Goal: Ask a question: Seek information or help from site administrators or community

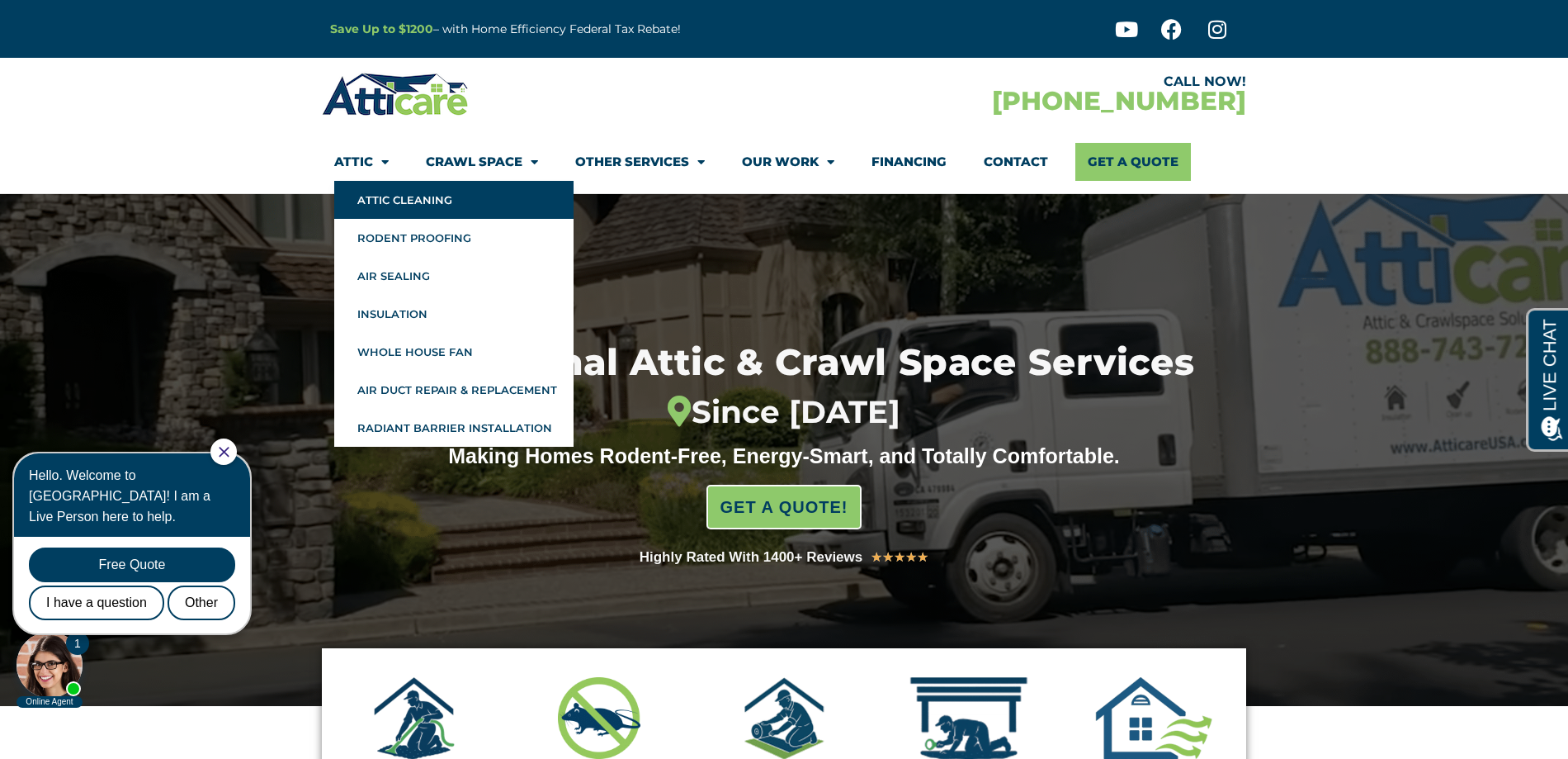
click at [415, 206] on link "Attic Cleaning" at bounding box center [454, 199] width 239 height 38
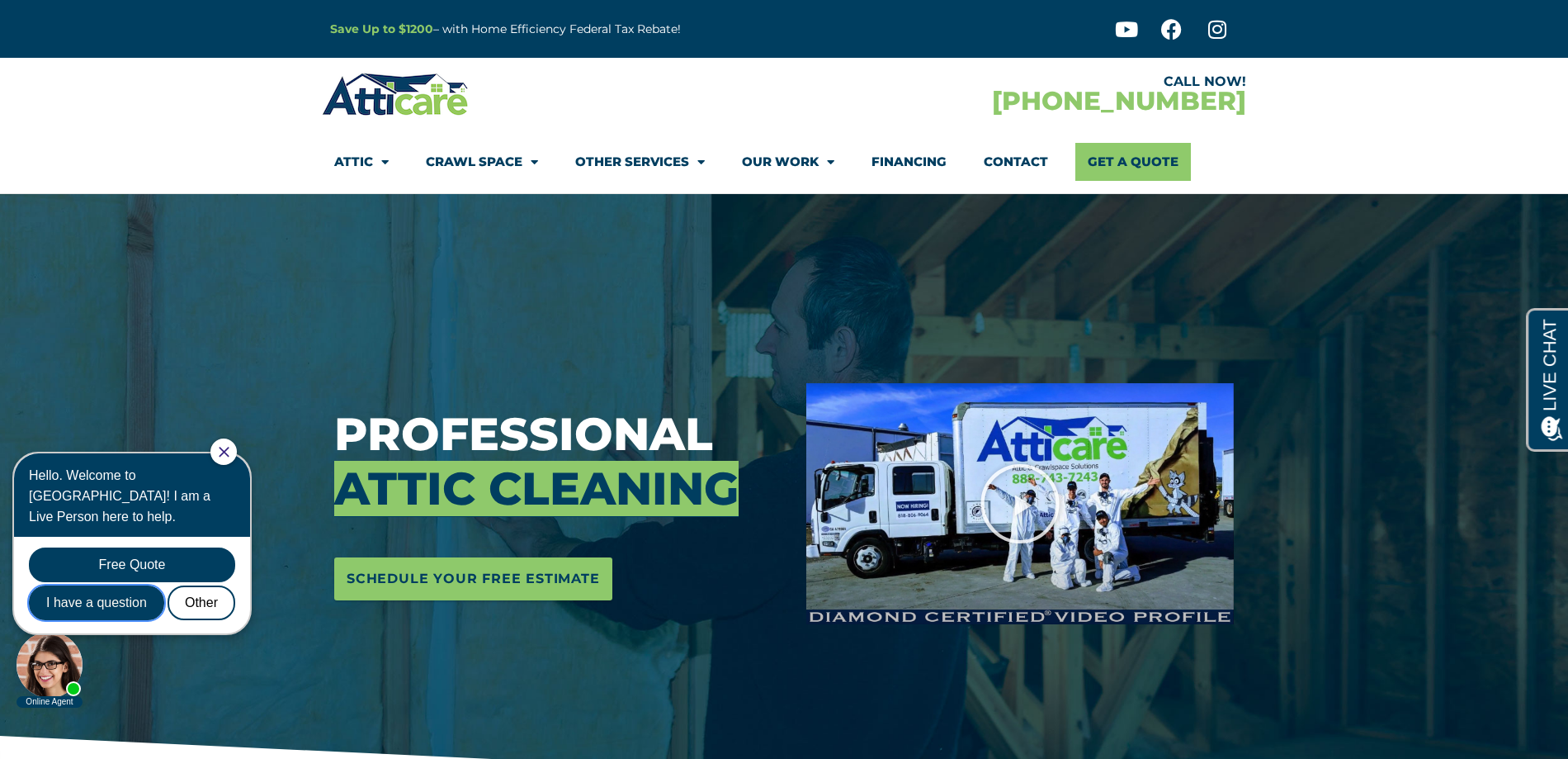
click at [134, 585] on div "I have a question" at bounding box center [96, 602] width 135 height 35
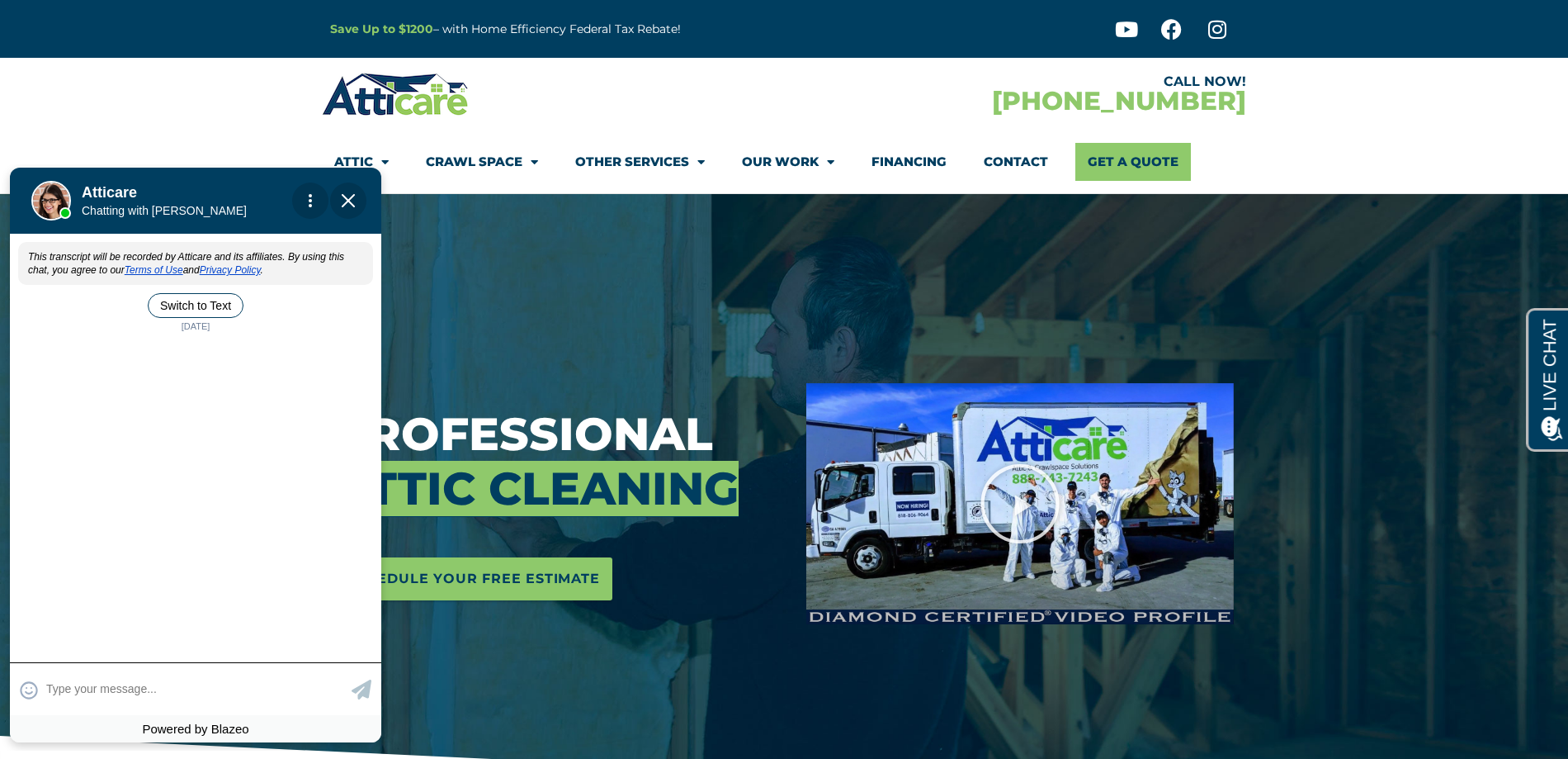
click at [62, 688] on textarea at bounding box center [197, 689] width 302 height 32
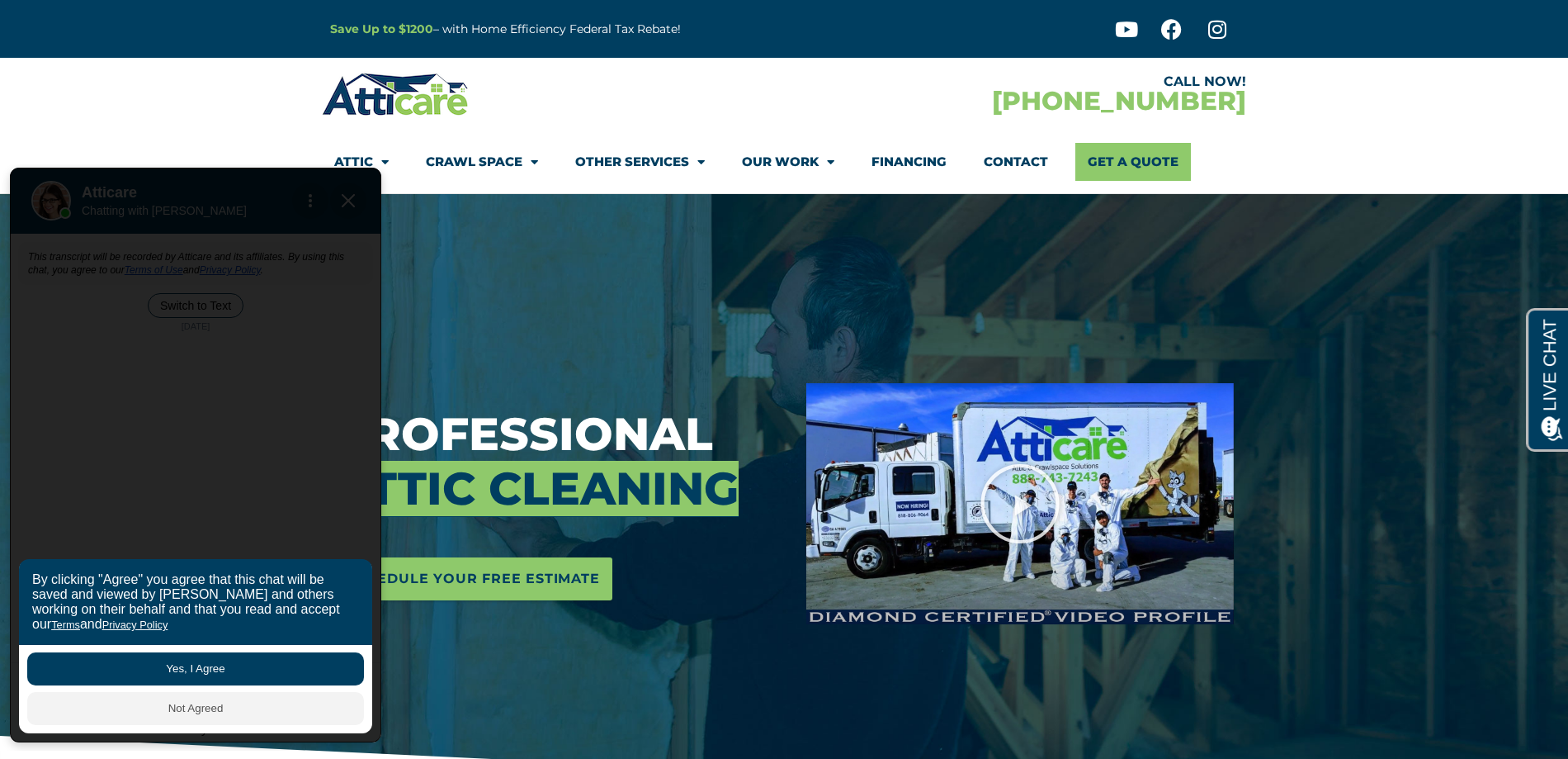
click at [149, 658] on button "Yes, I Agree" at bounding box center [196, 668] width 337 height 33
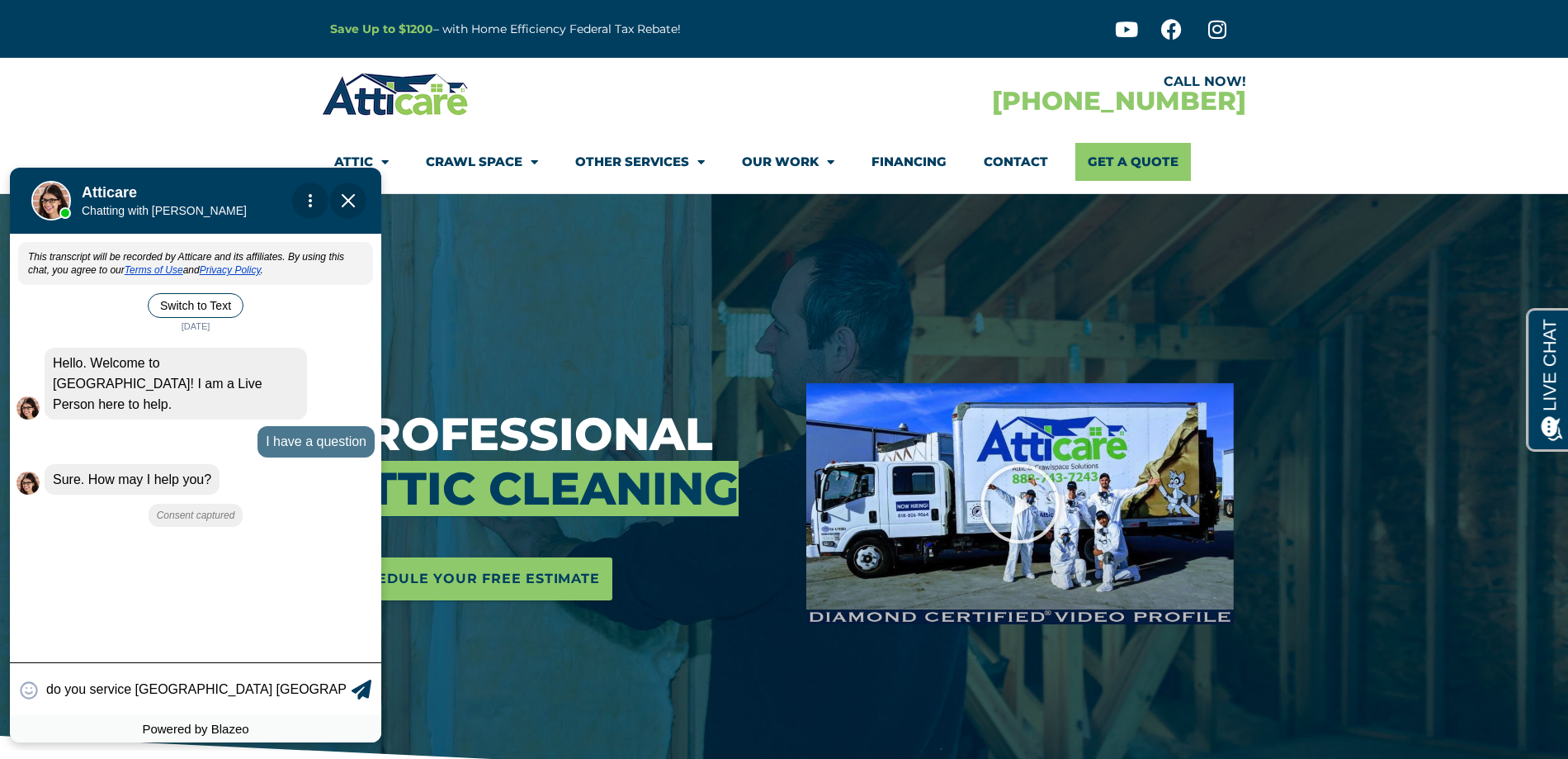
type input "do you service Jenkintown PA?"
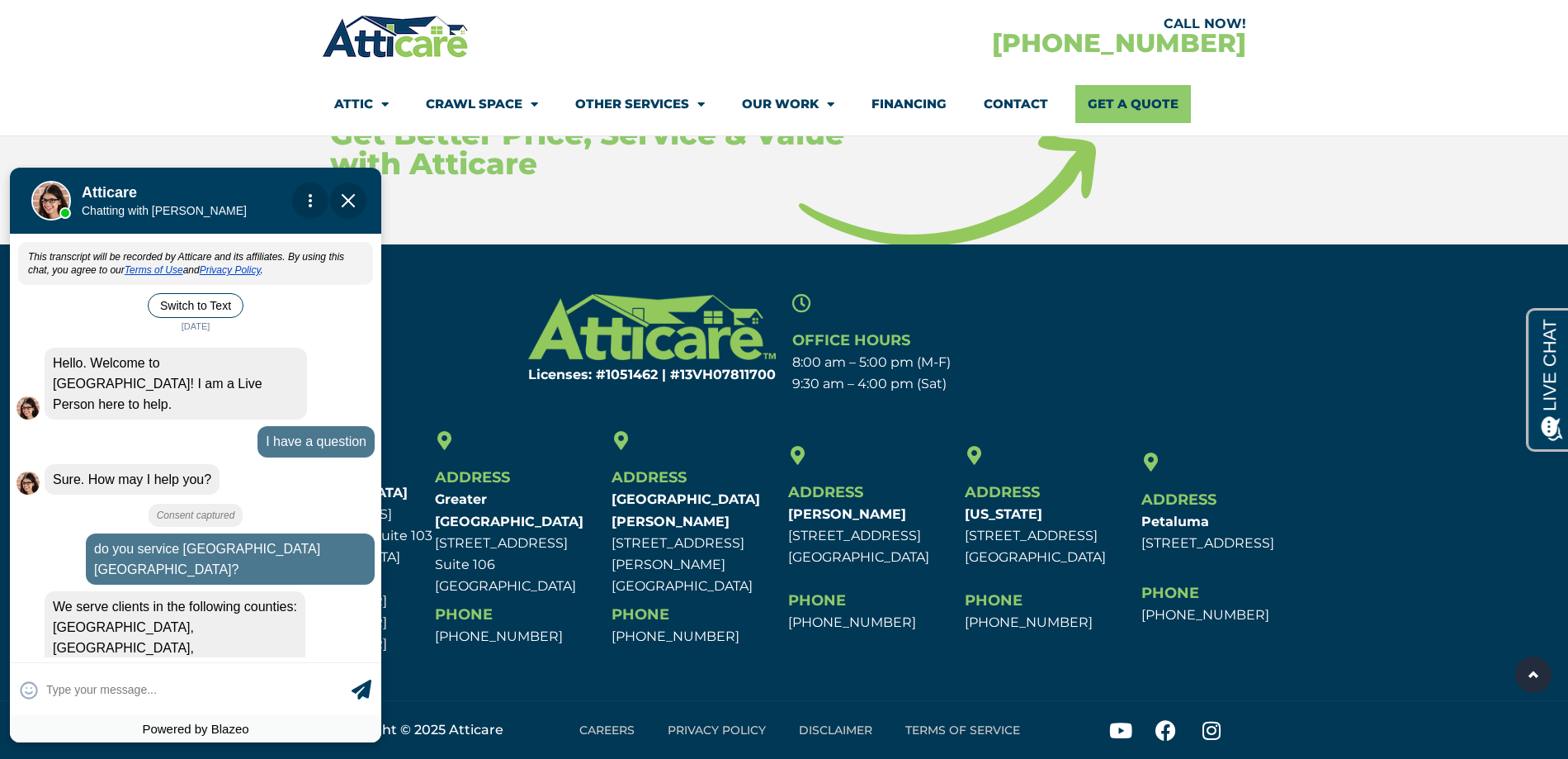
scroll to position [7177, 0]
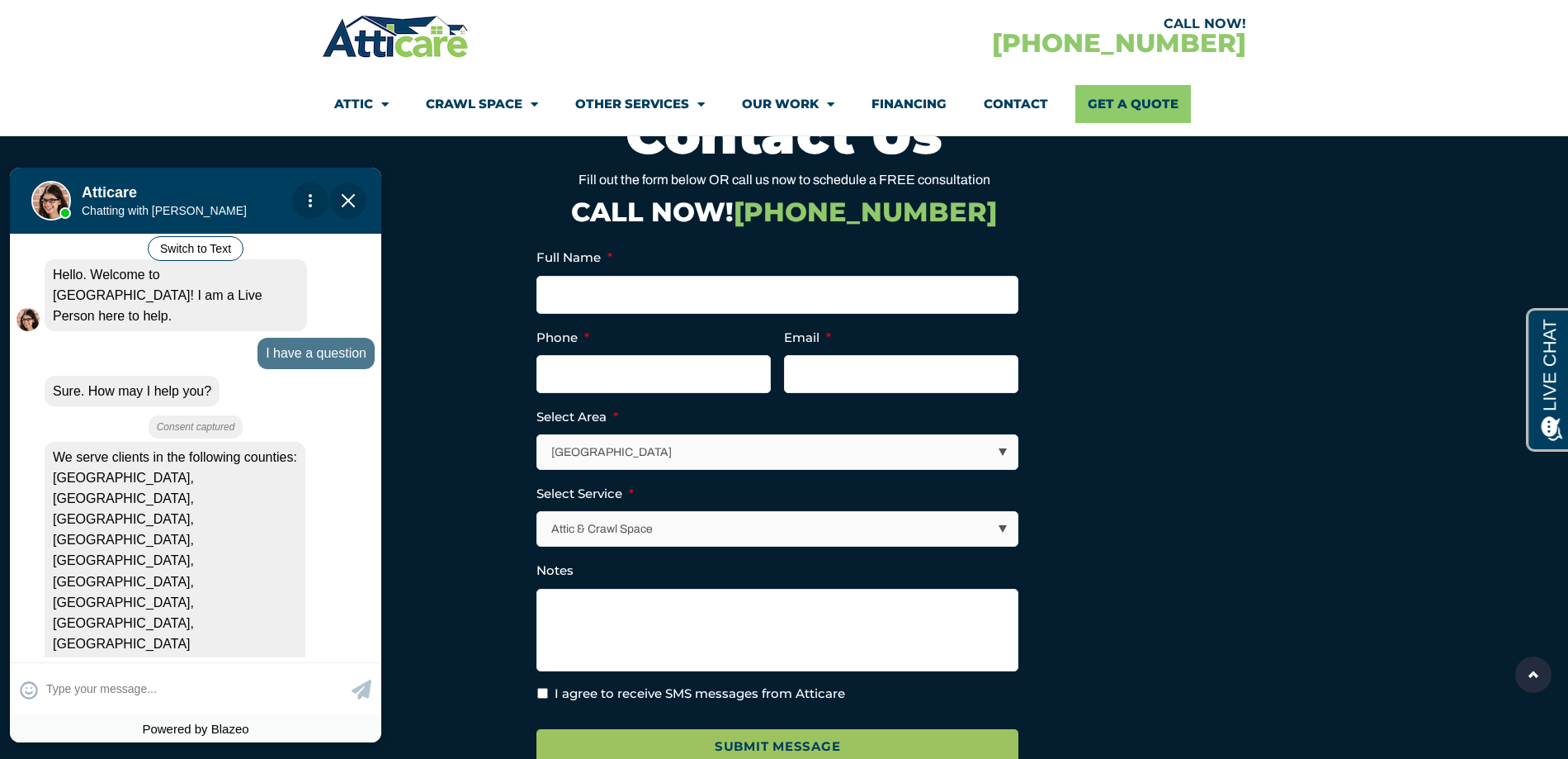
scroll to position [4541, 0]
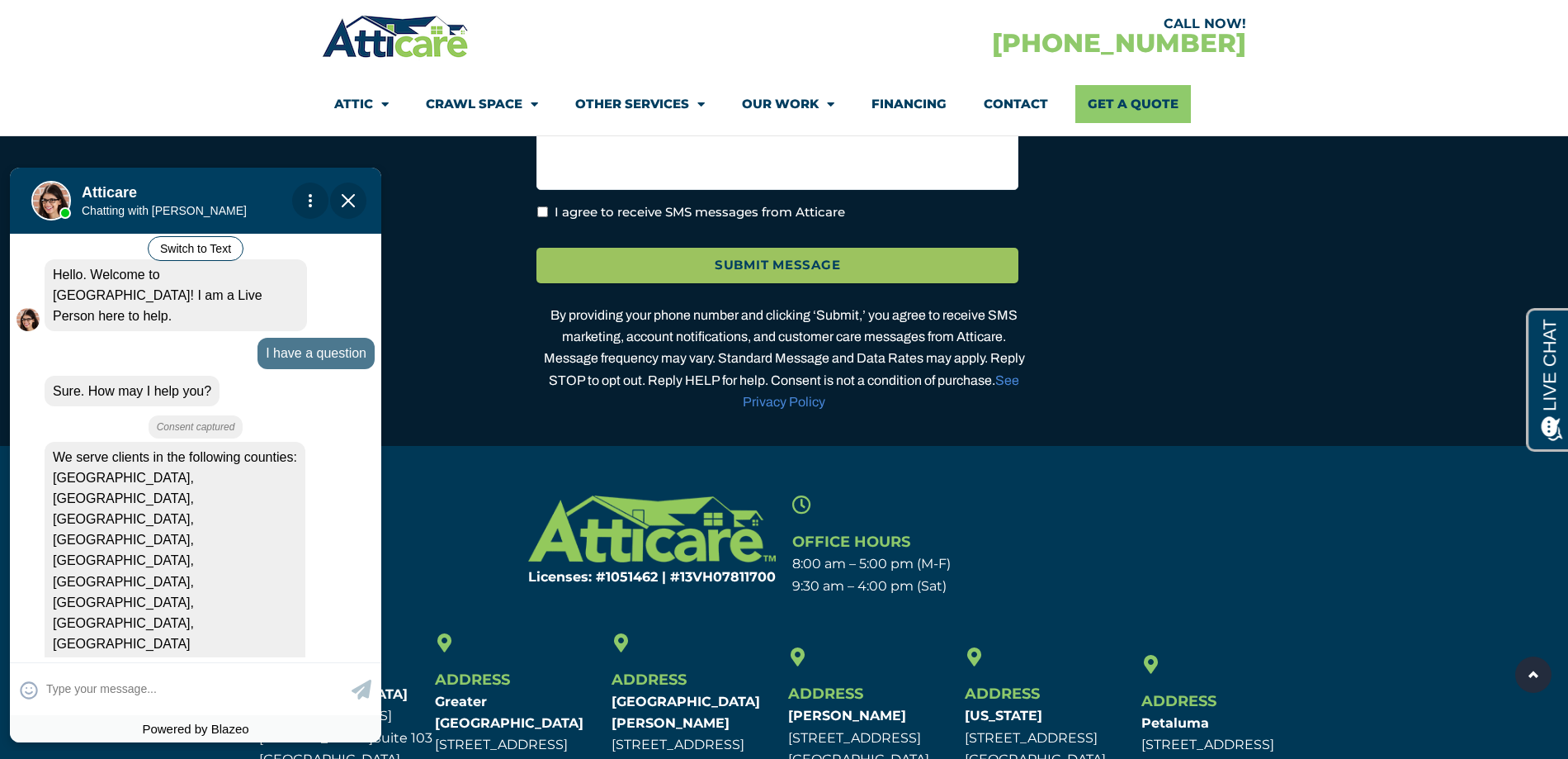
scroll to position [5279, 0]
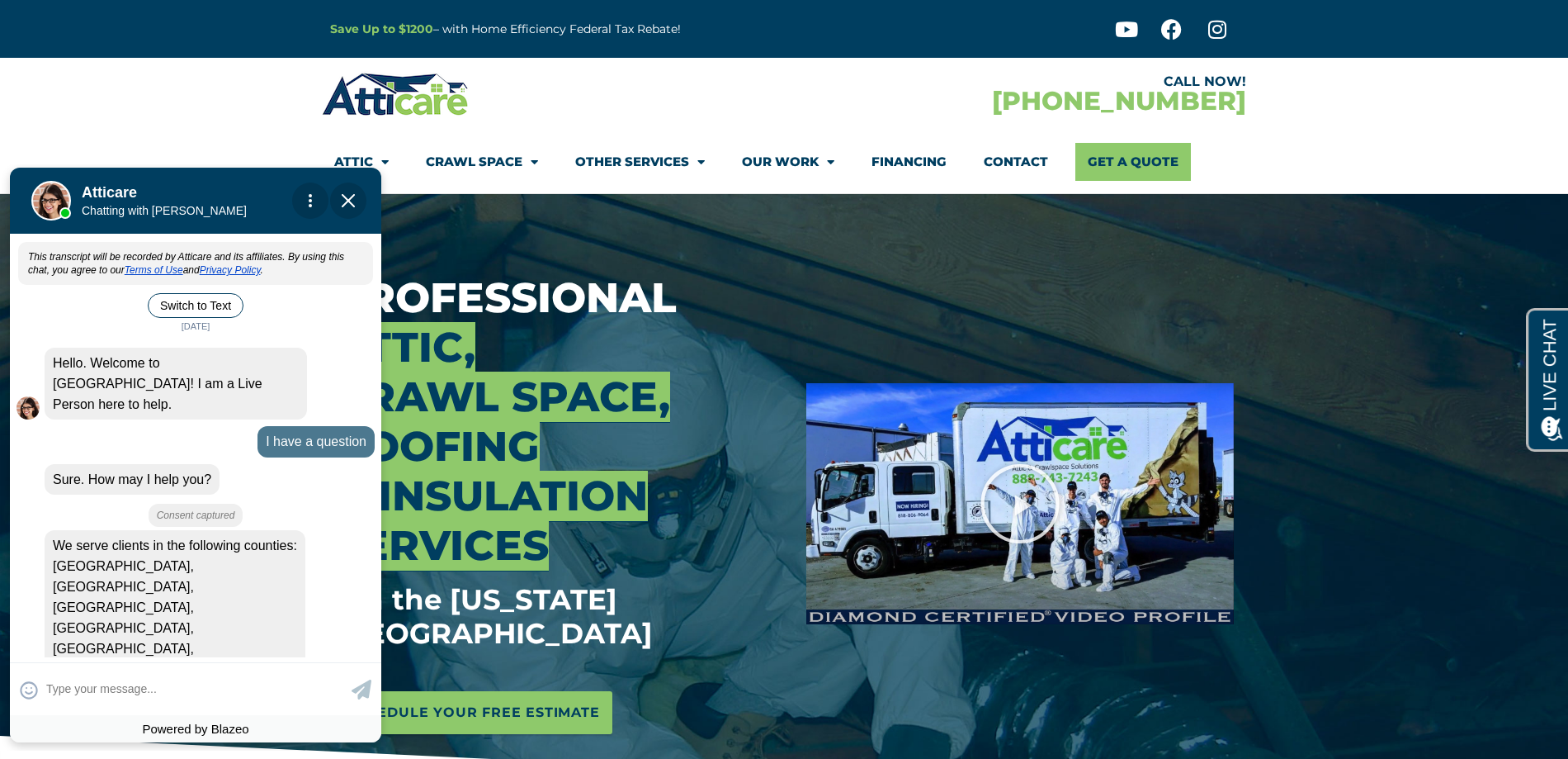
scroll to position [88, 0]
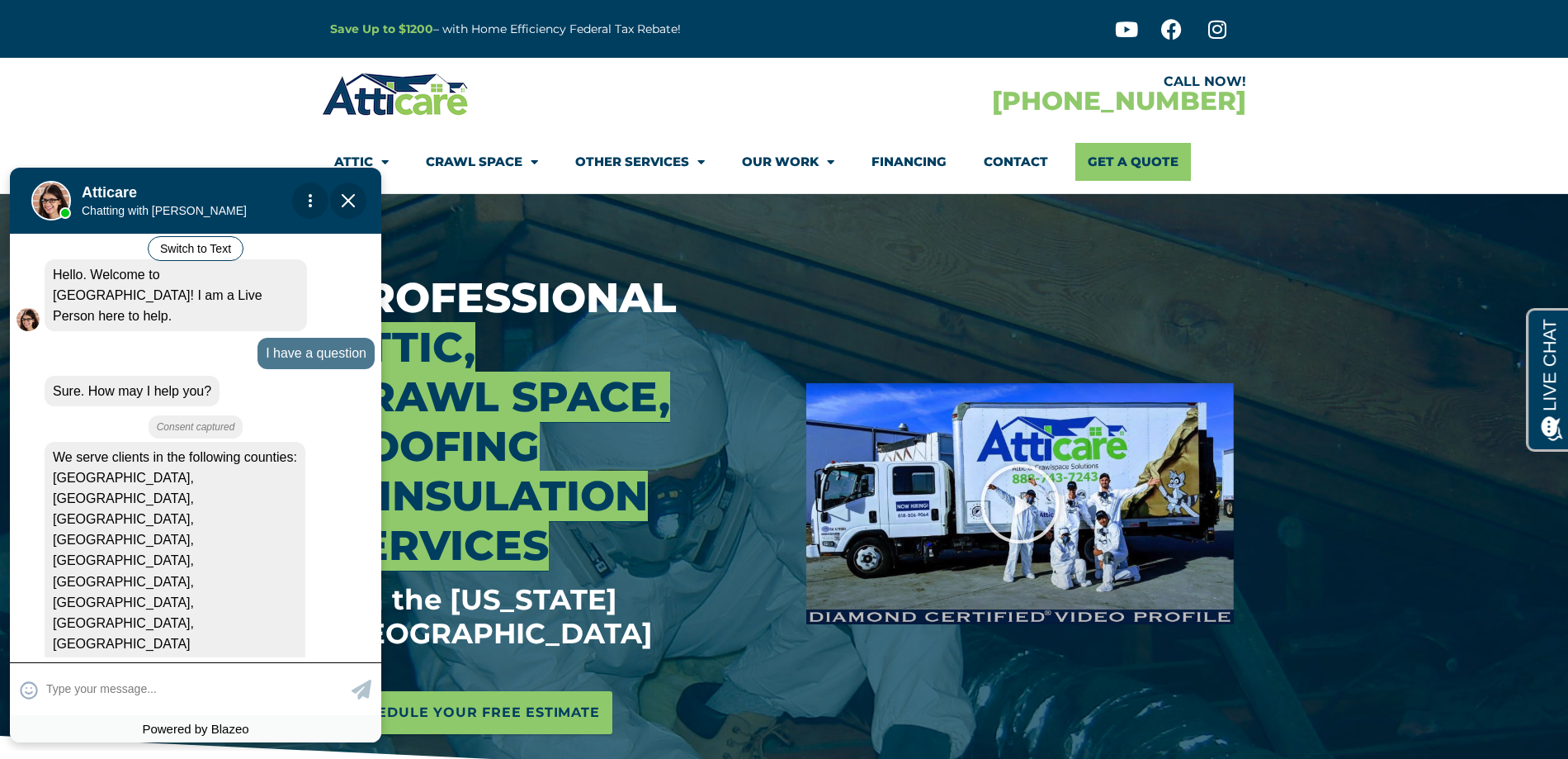
click at [117, 692] on textarea at bounding box center [197, 689] width 302 height 32
type input "doesn't seem you service my ar"
type textarea "doesn't seem you service my area"
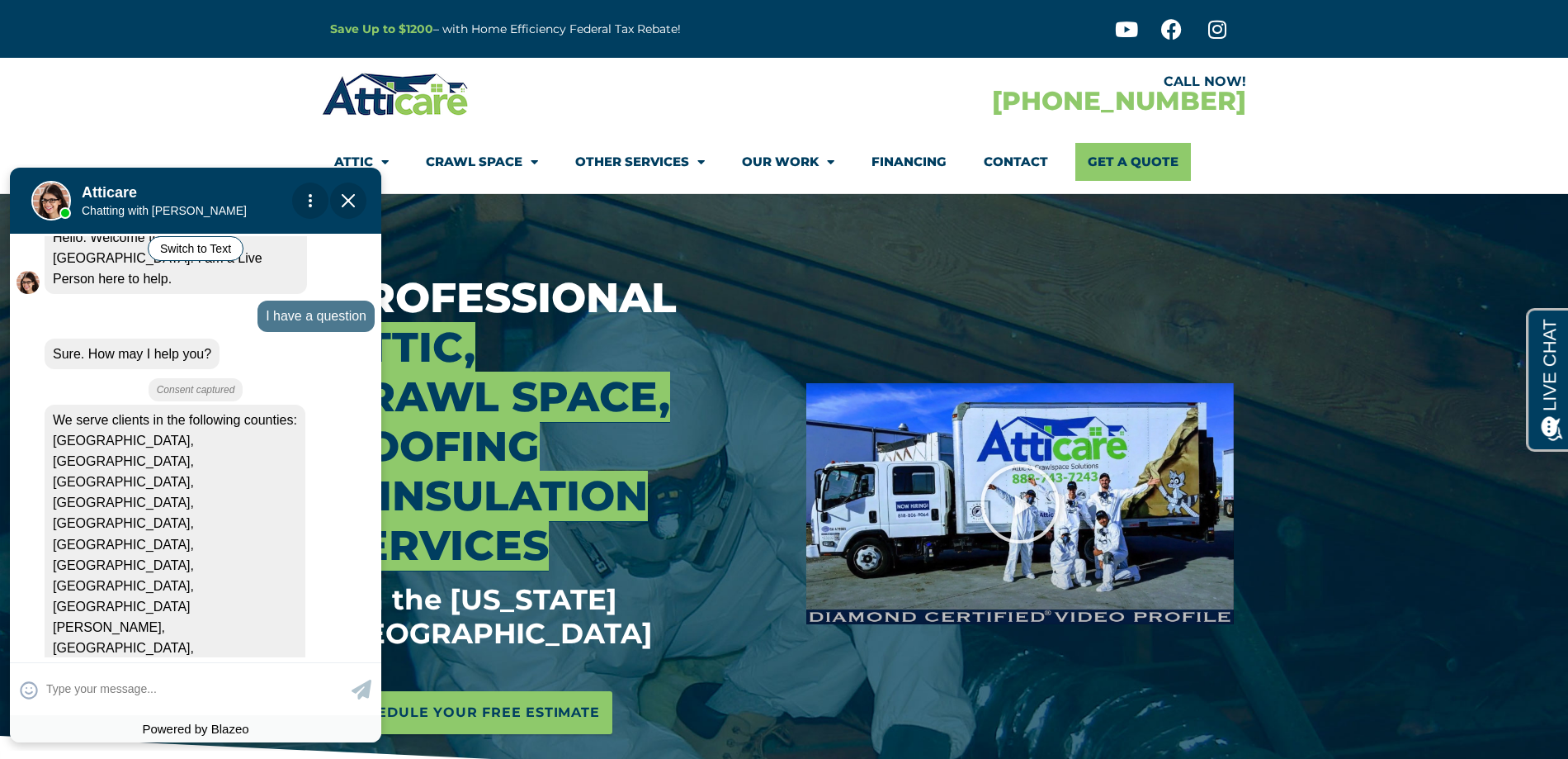
click at [344, 208] on span "Close Chat" at bounding box center [348, 200] width 36 height 36
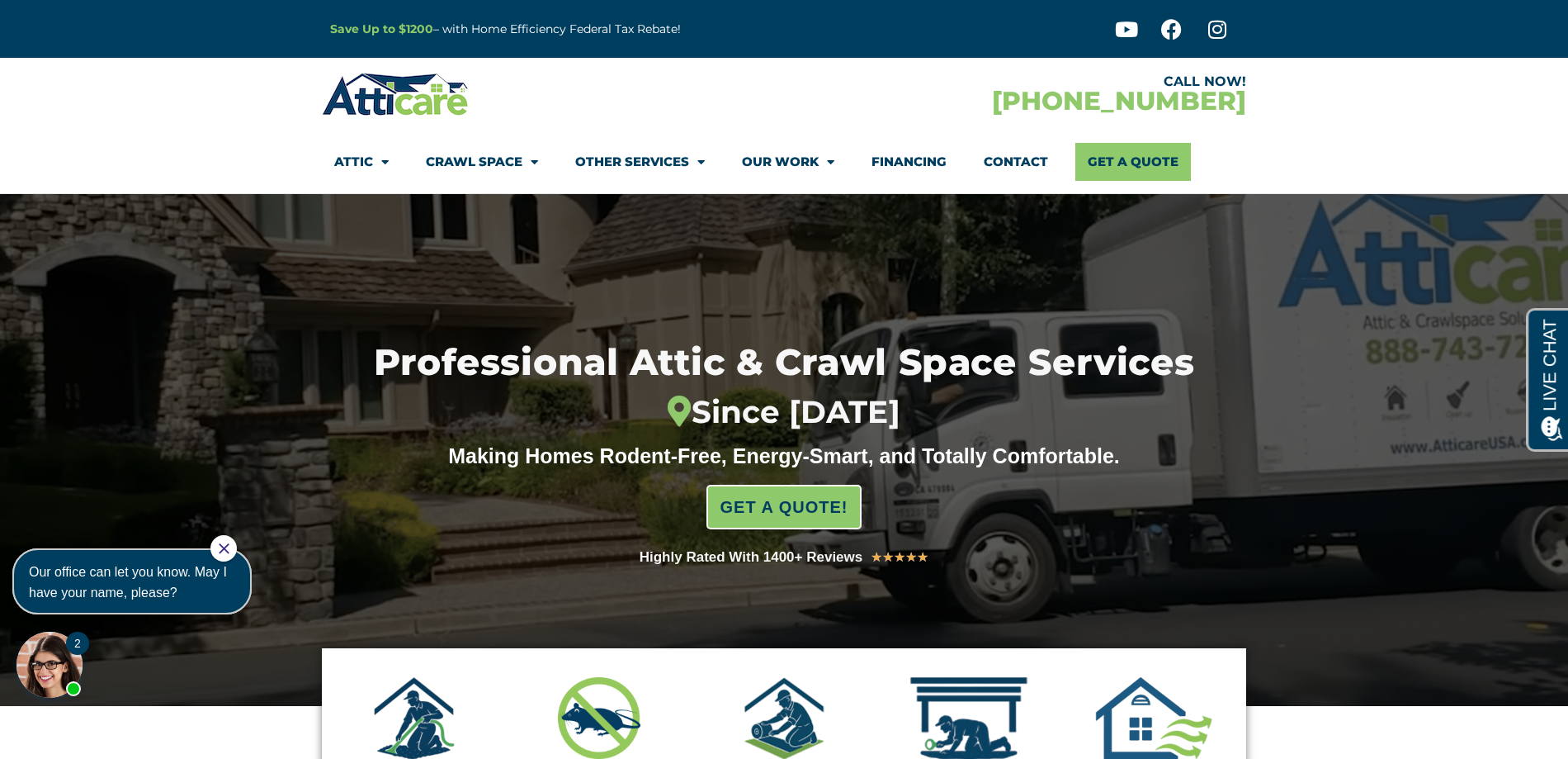
drag, startPoint x: 127, startPoint y: 590, endPoint x: 137, endPoint y: 1123, distance: 533.1
click at [127, 590] on span "Our office can let you know. May I have your name, please?" at bounding box center [127, 582] width 198 height 35
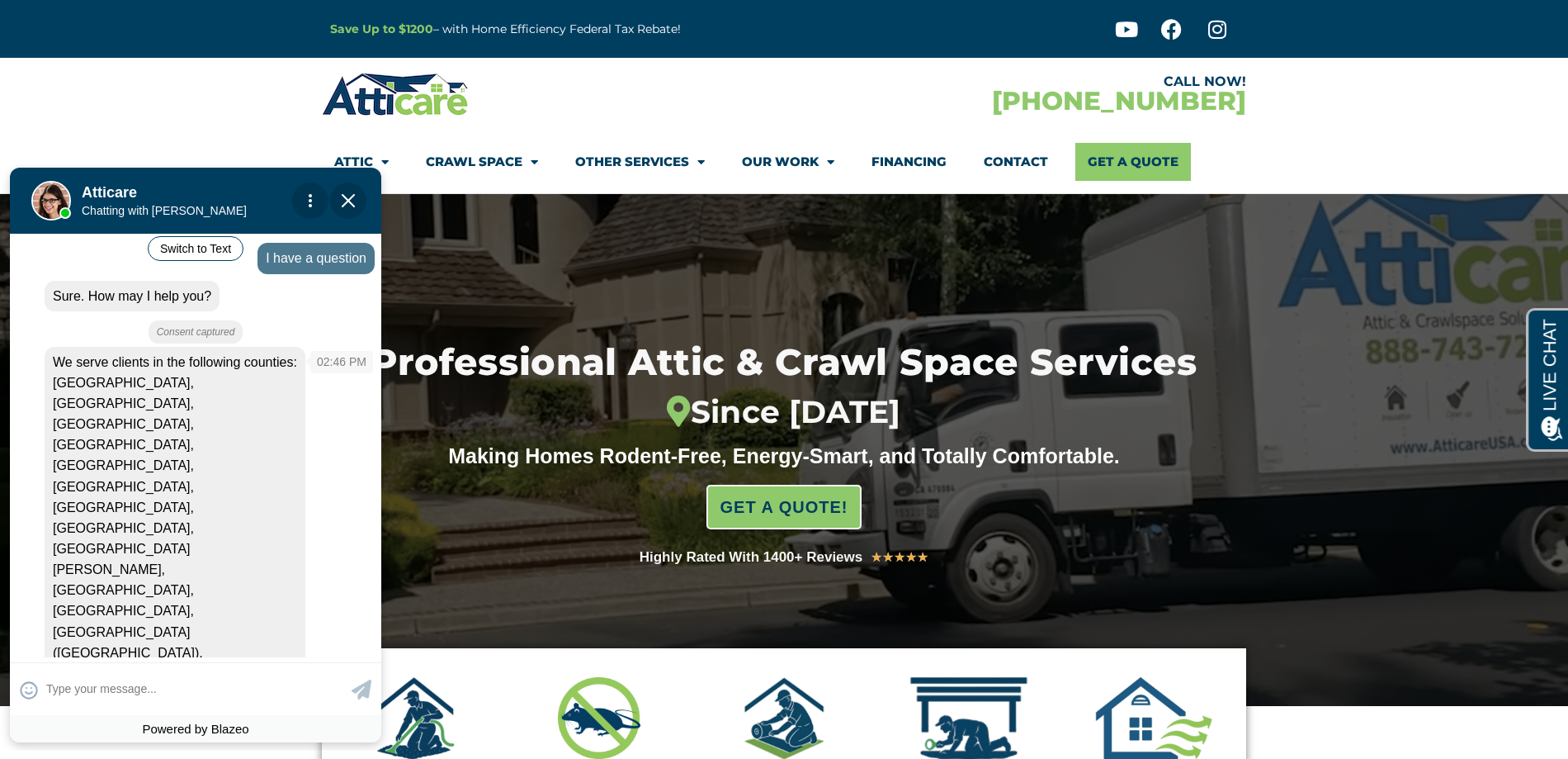
scroll to position [83, 0]
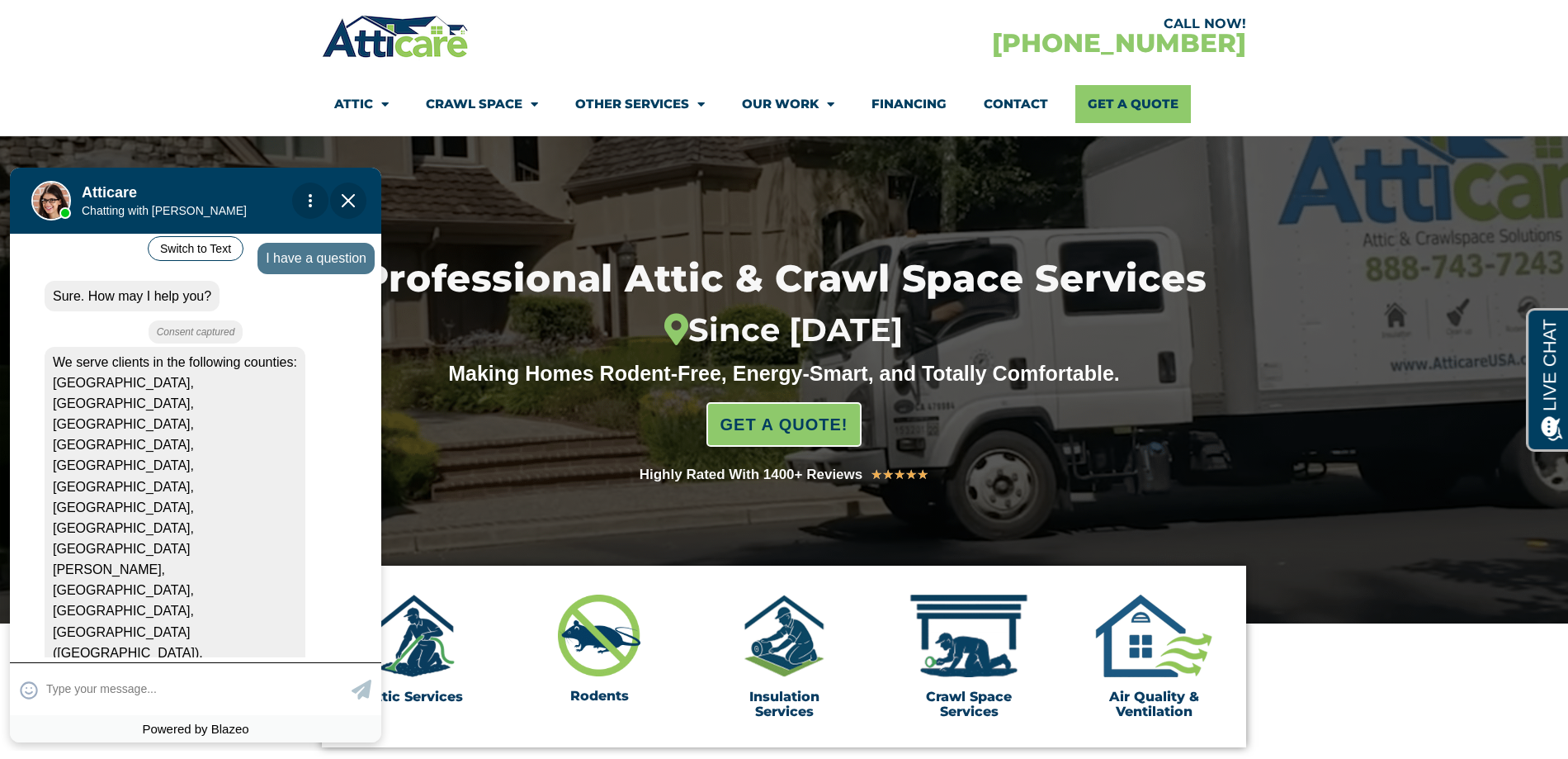
click at [98, 699] on textarea at bounding box center [197, 689] width 302 height 32
type input "[PERSON_NAME]"
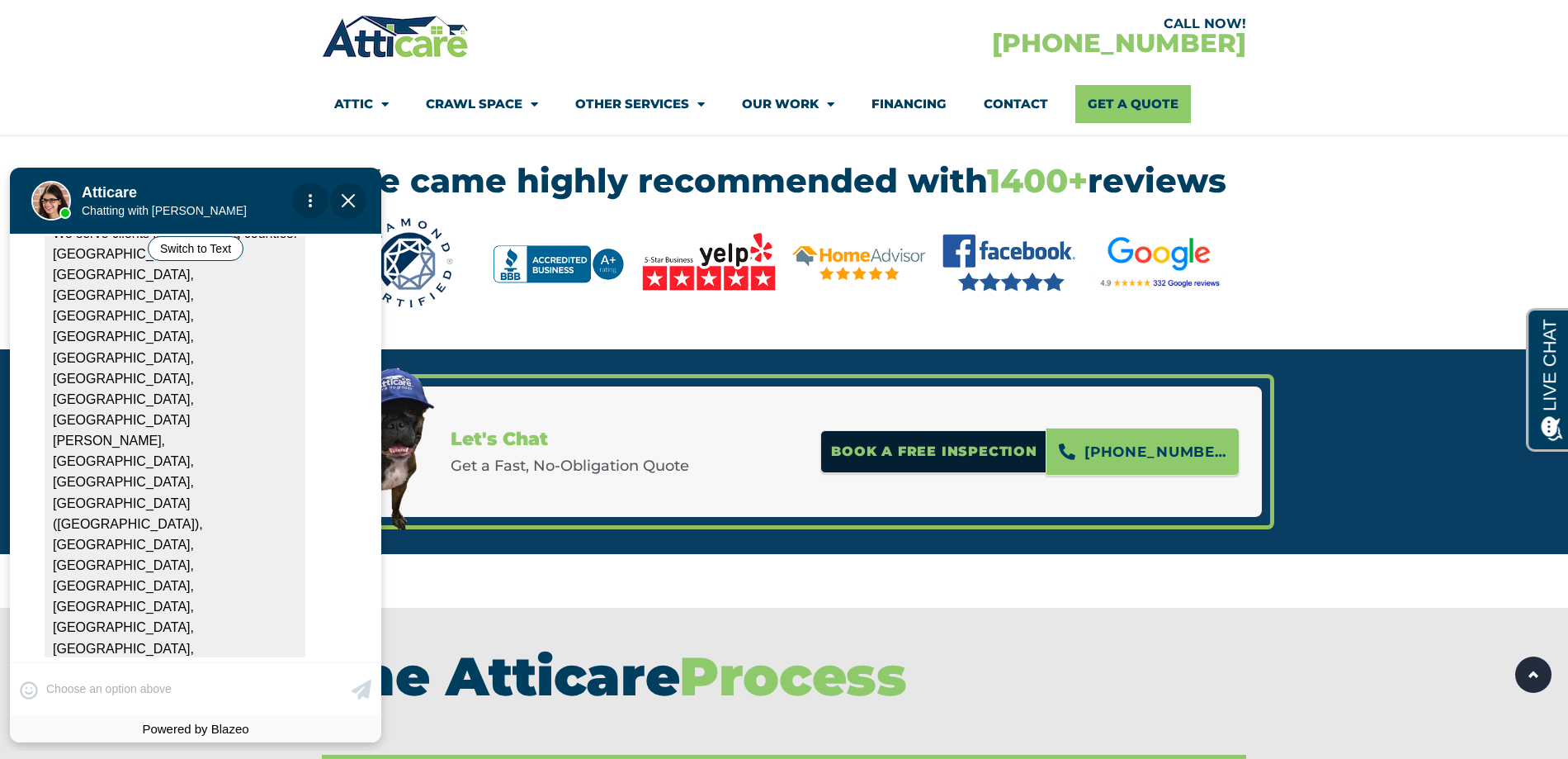
scroll to position [318, 0]
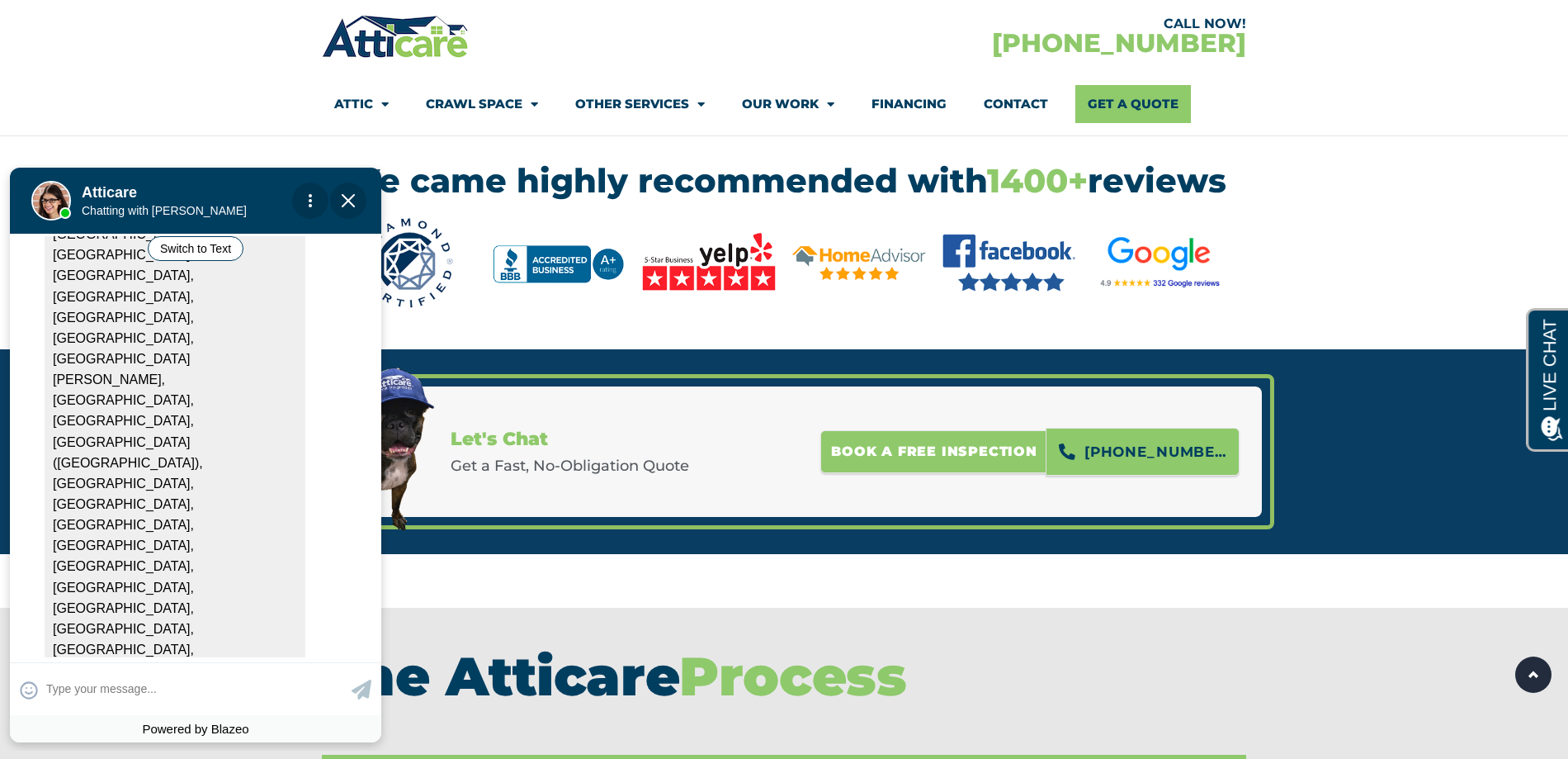
scroll to position [374, 0]
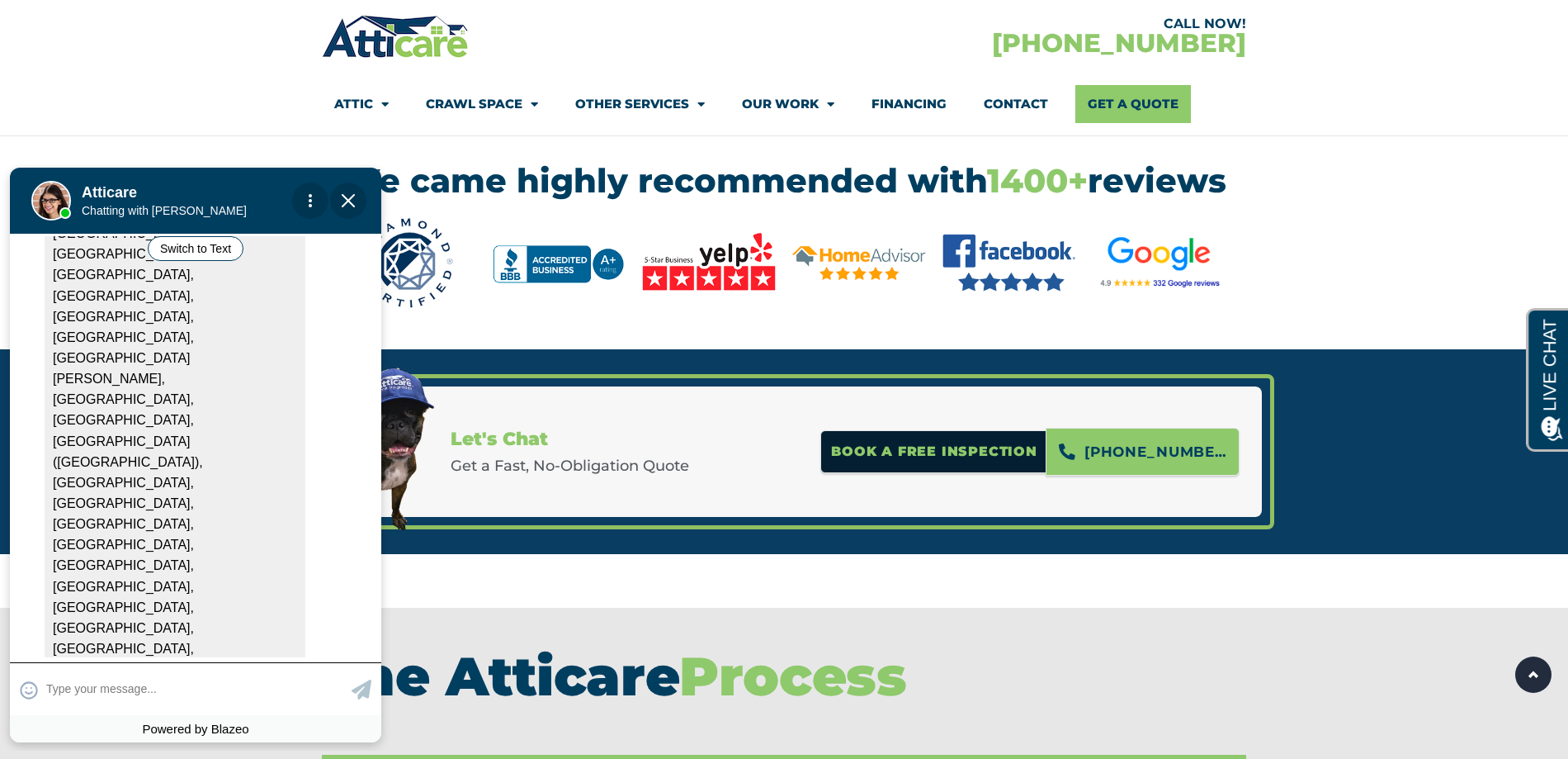
click at [170, 689] on textarea at bounding box center [197, 689] width 302 height 32
type input "19046"
click at [353, 687] on icon at bounding box center [361, 690] width 20 height 20
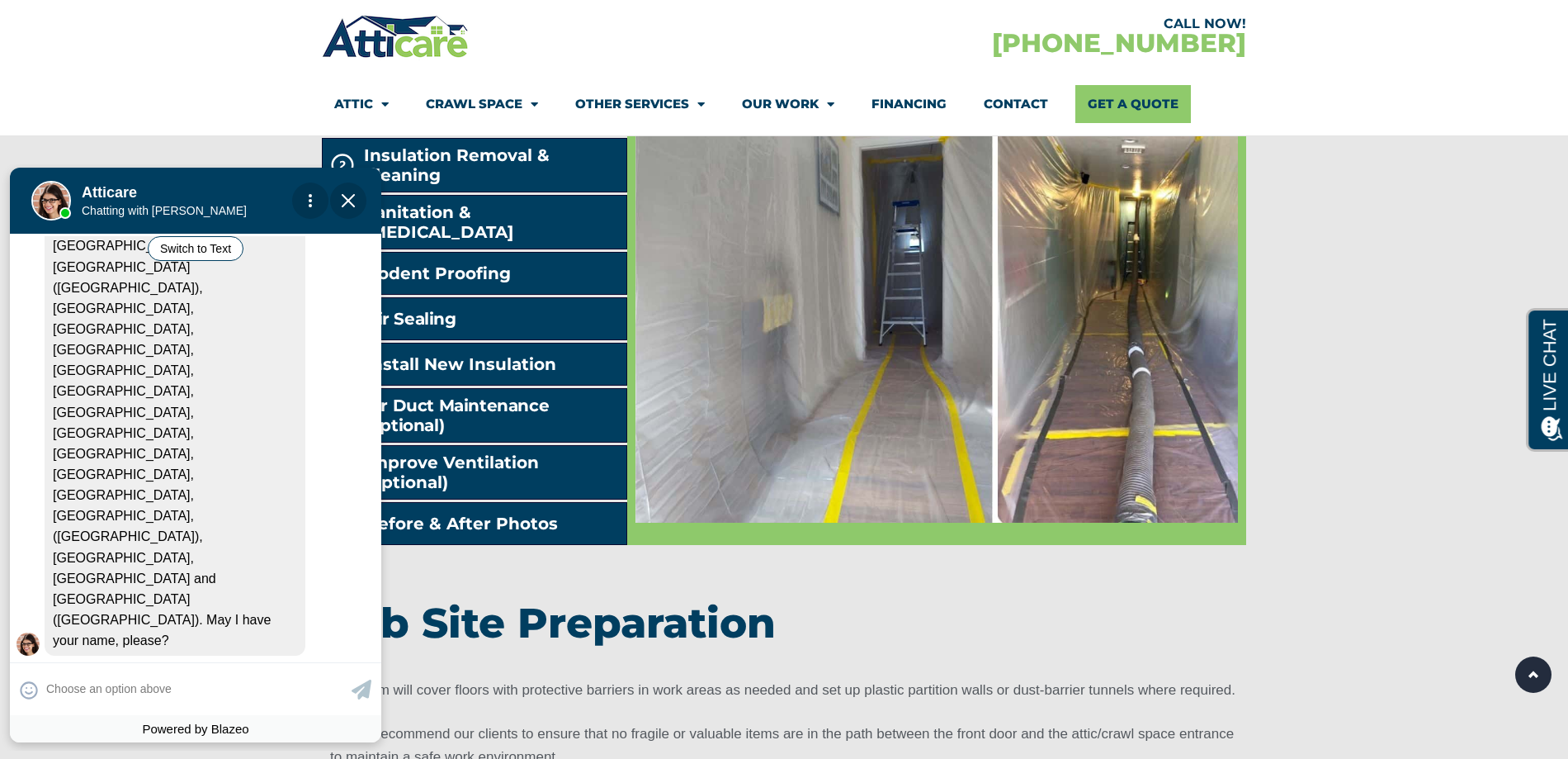
scroll to position [624, 0]
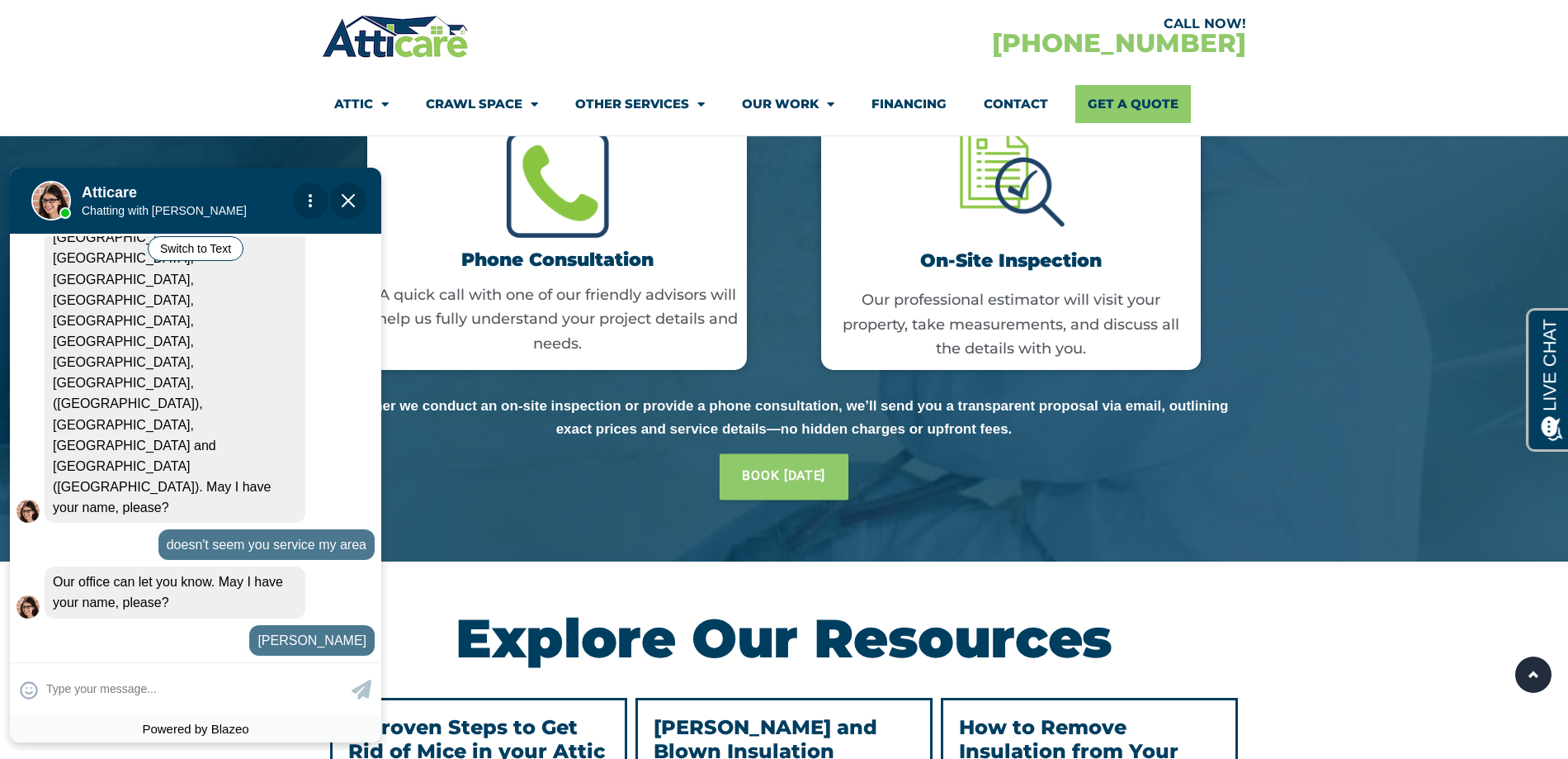
scroll to position [3715, 0]
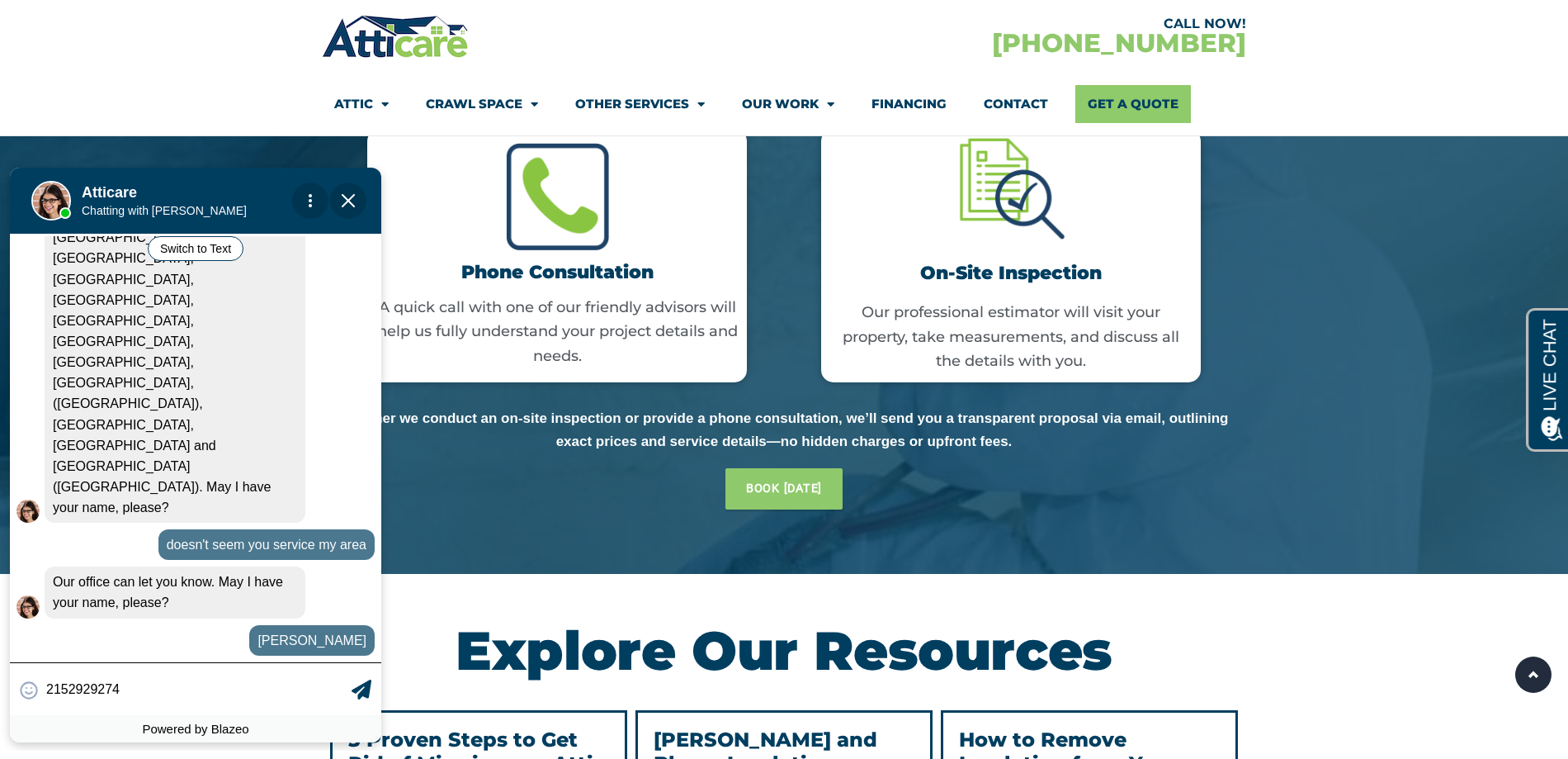
type input "2152929274"
click at [361, 687] on icon at bounding box center [361, 690] width 20 height 20
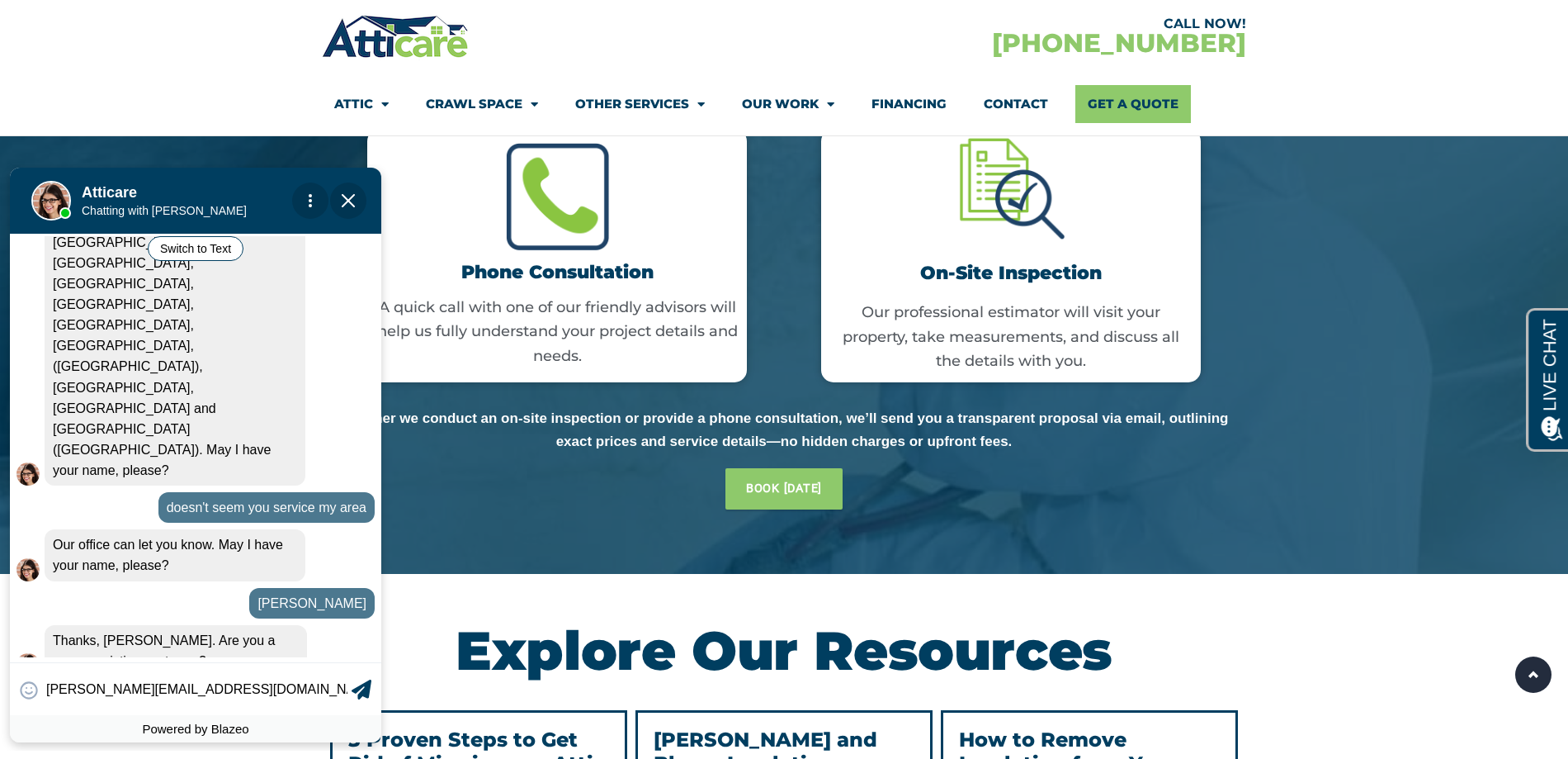
type input "[PERSON_NAME][EMAIL_ADDRESS][DOMAIN_NAME]"
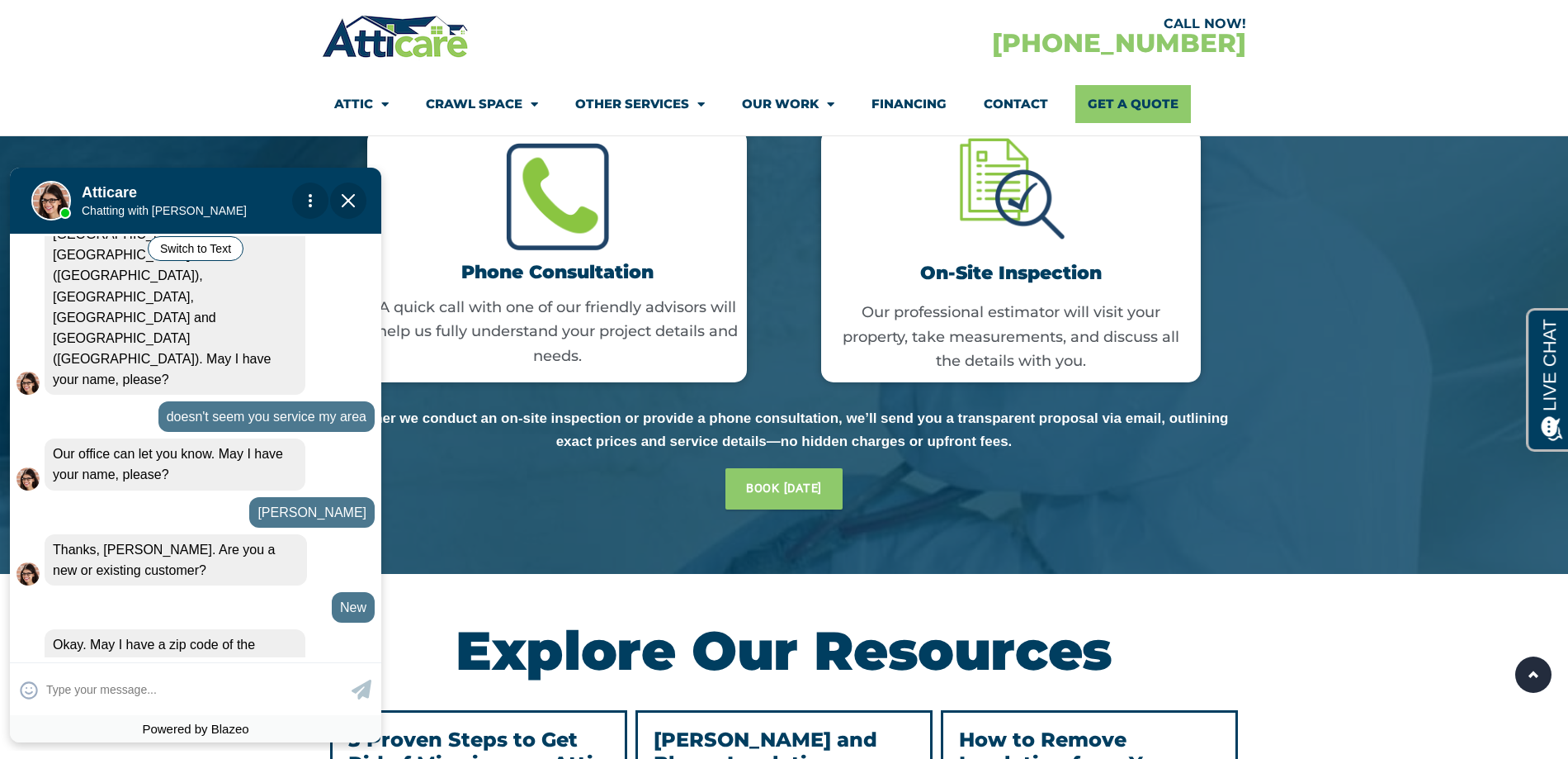
scroll to position [810, 0]
type input "attic cleaning"
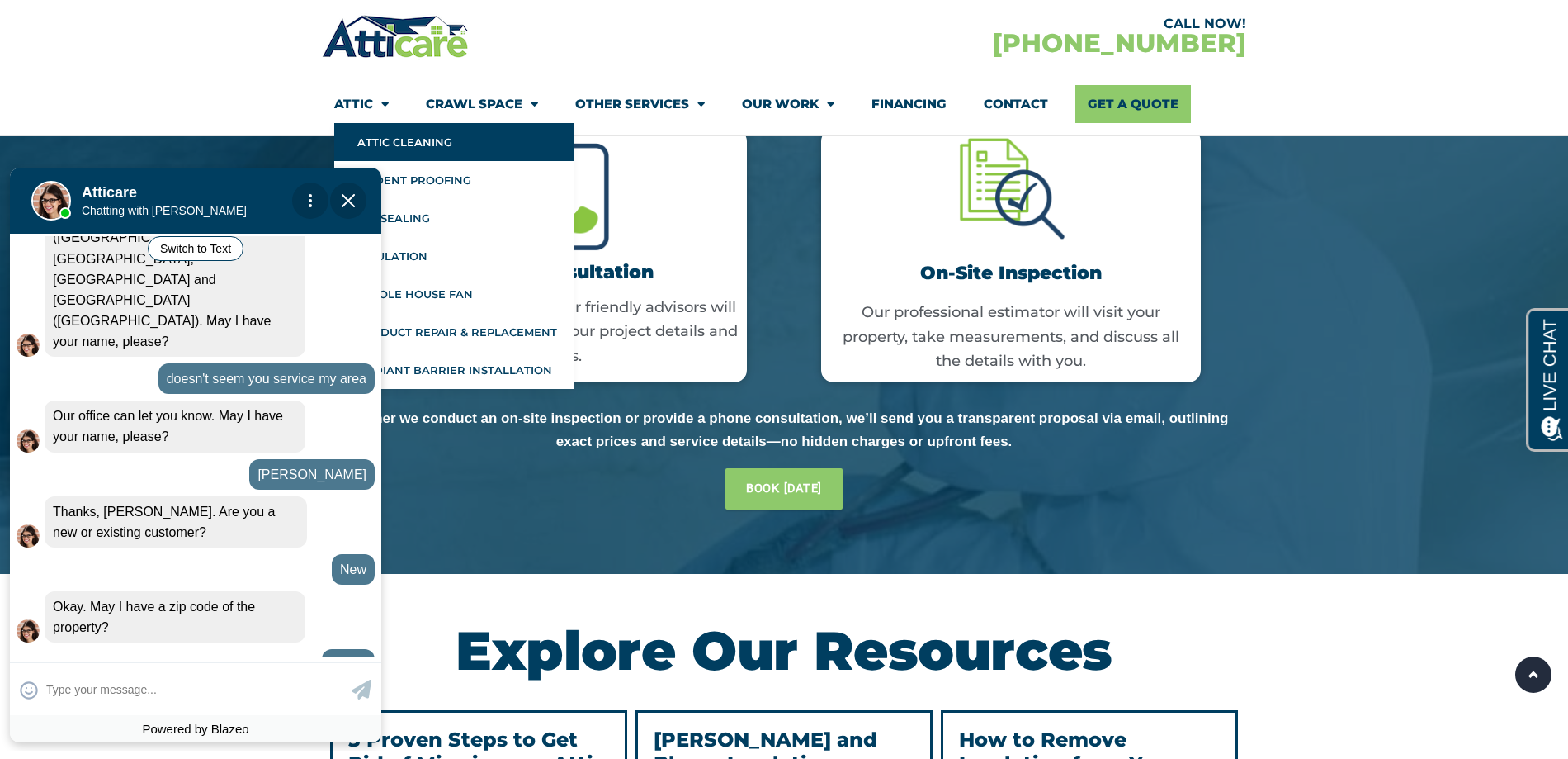
click at [422, 152] on link "Attic Cleaning" at bounding box center [454, 141] width 239 height 38
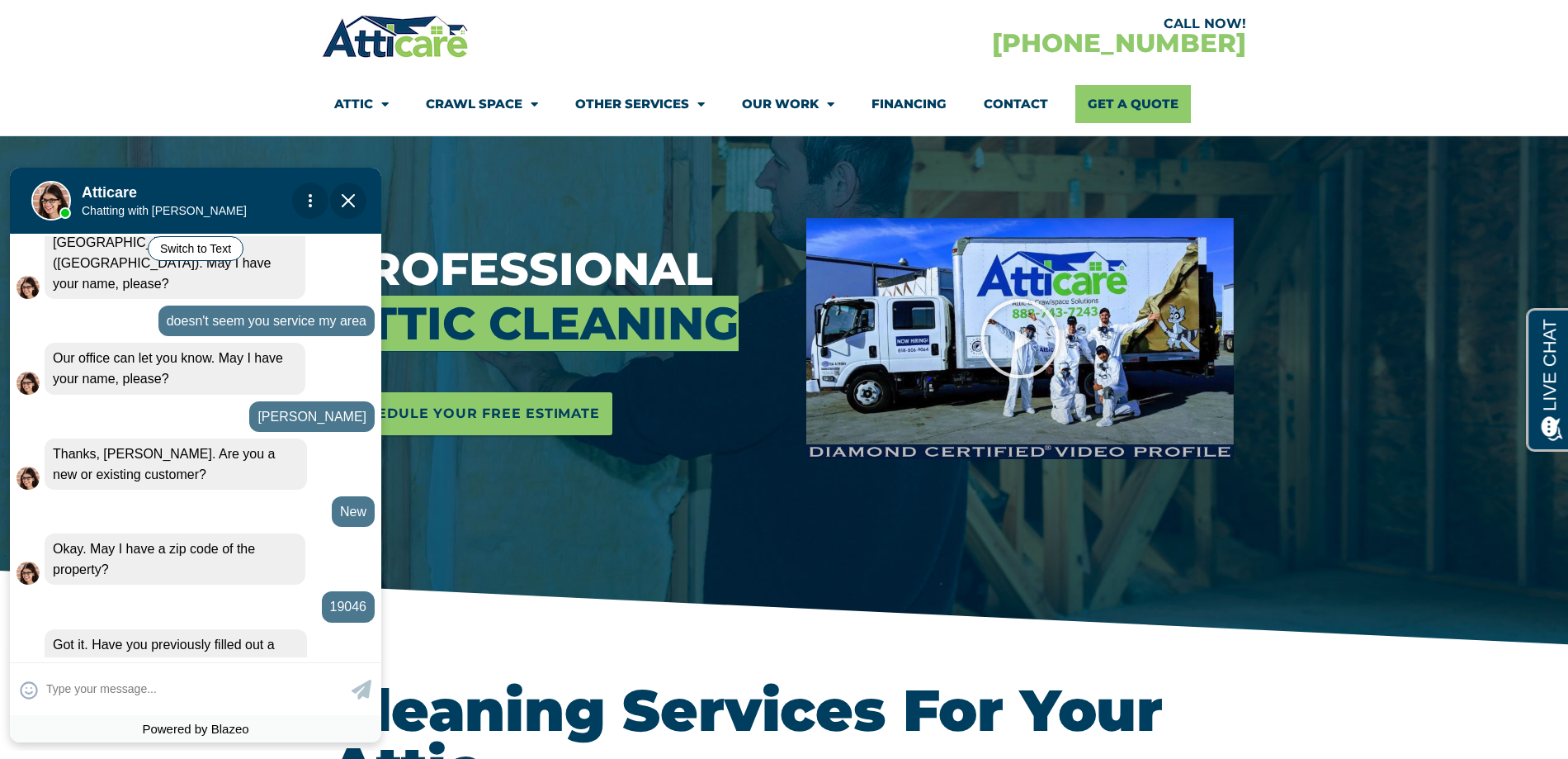
scroll to position [906, 0]
type input "yes"
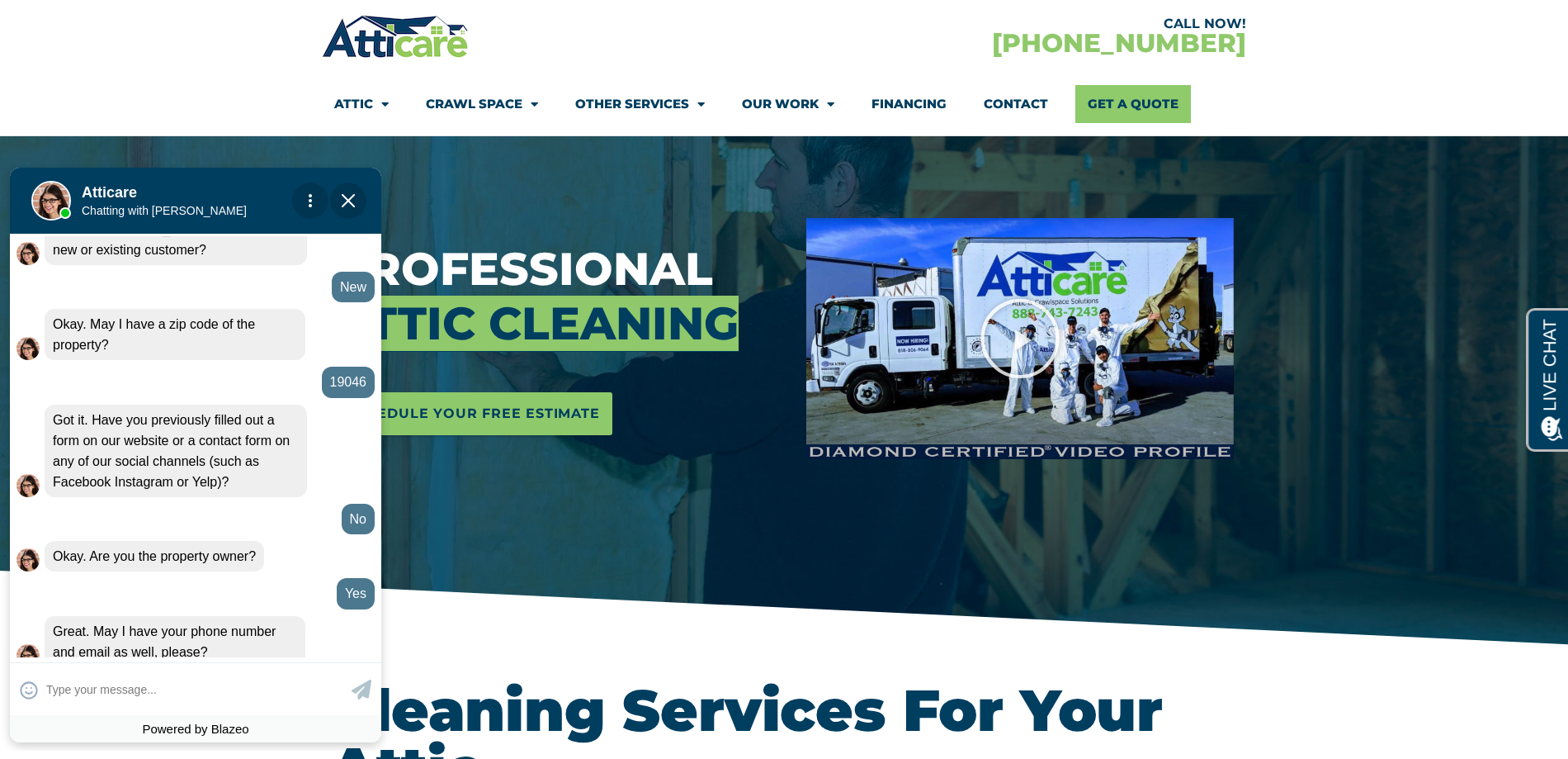
scroll to position [1138, 0]
